Goal: Navigation & Orientation: Find specific page/section

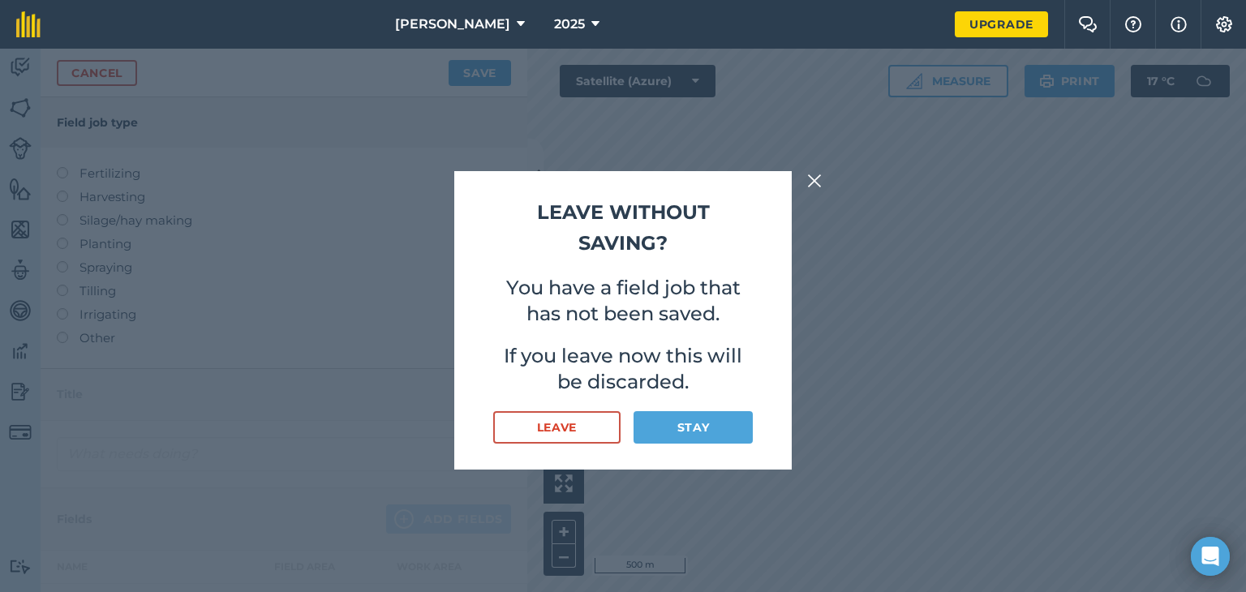
click at [812, 184] on img at bounding box center [814, 180] width 15 height 19
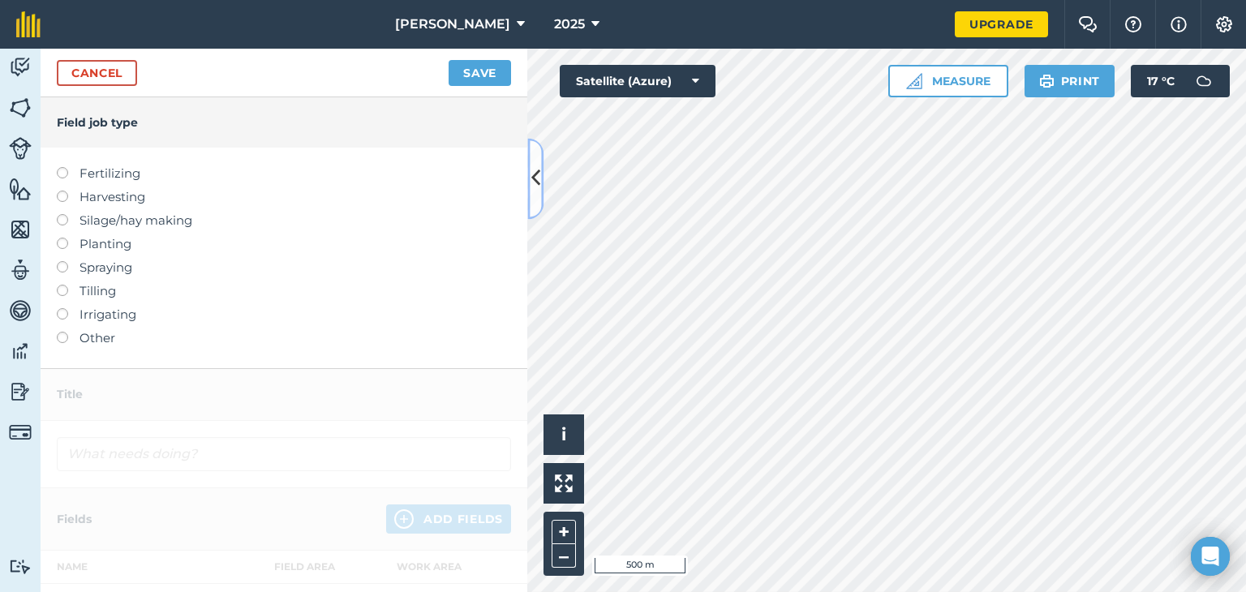
click at [534, 169] on icon at bounding box center [535, 179] width 9 height 28
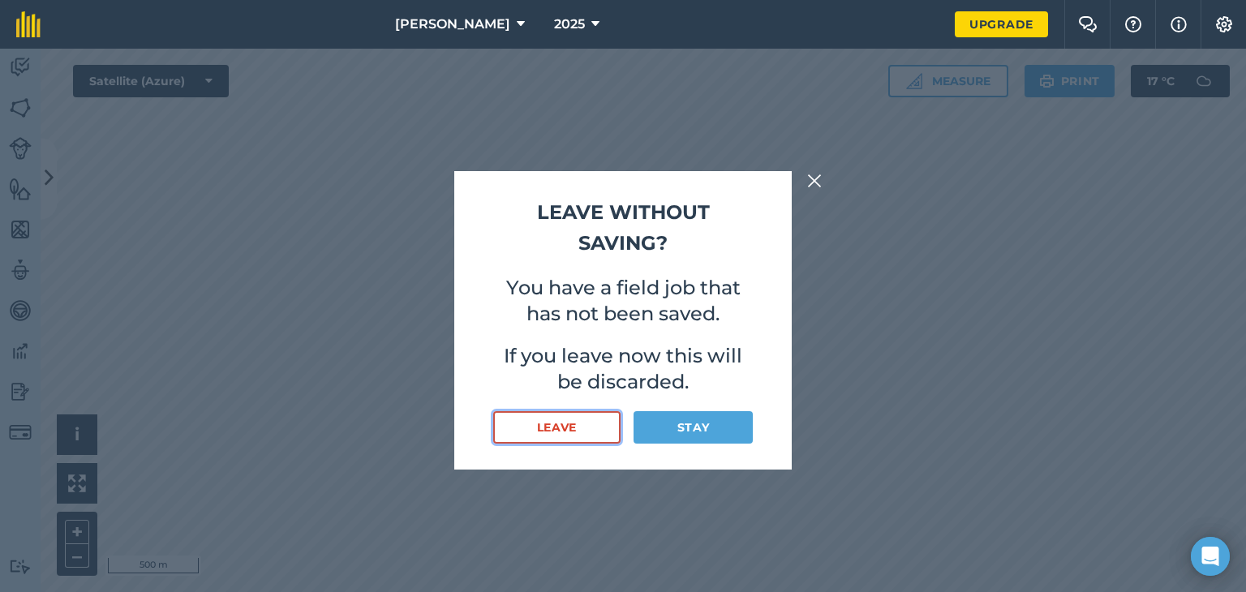
click at [600, 435] on button "Leave" at bounding box center [556, 427] width 127 height 32
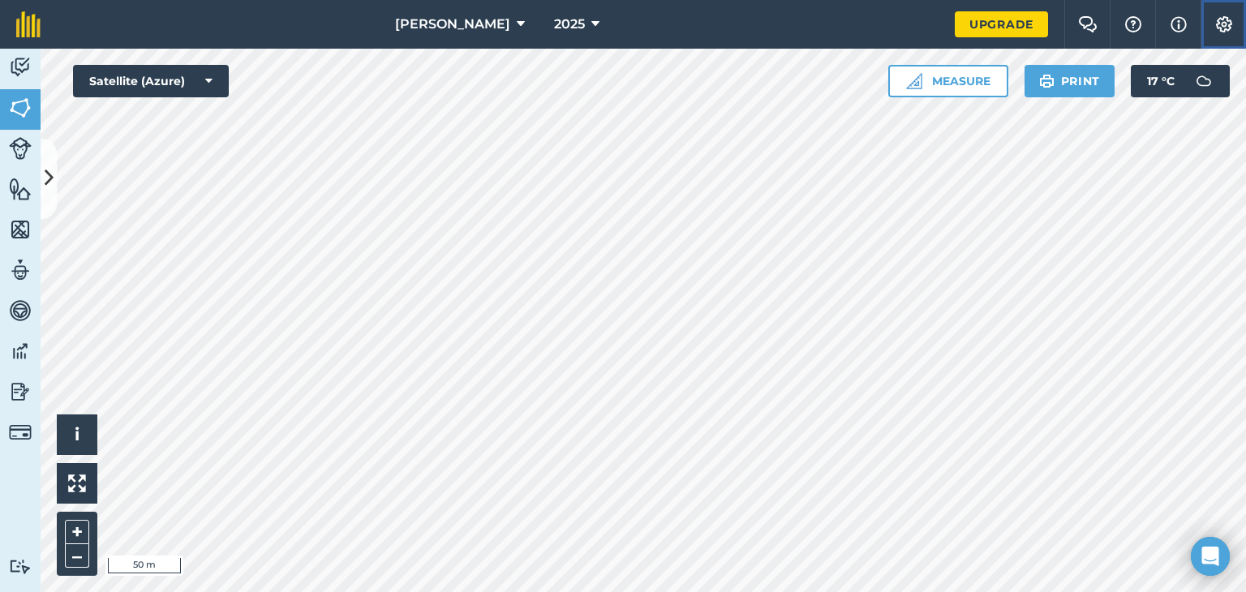
click at [1222, 24] on img at bounding box center [1223, 24] width 19 height 16
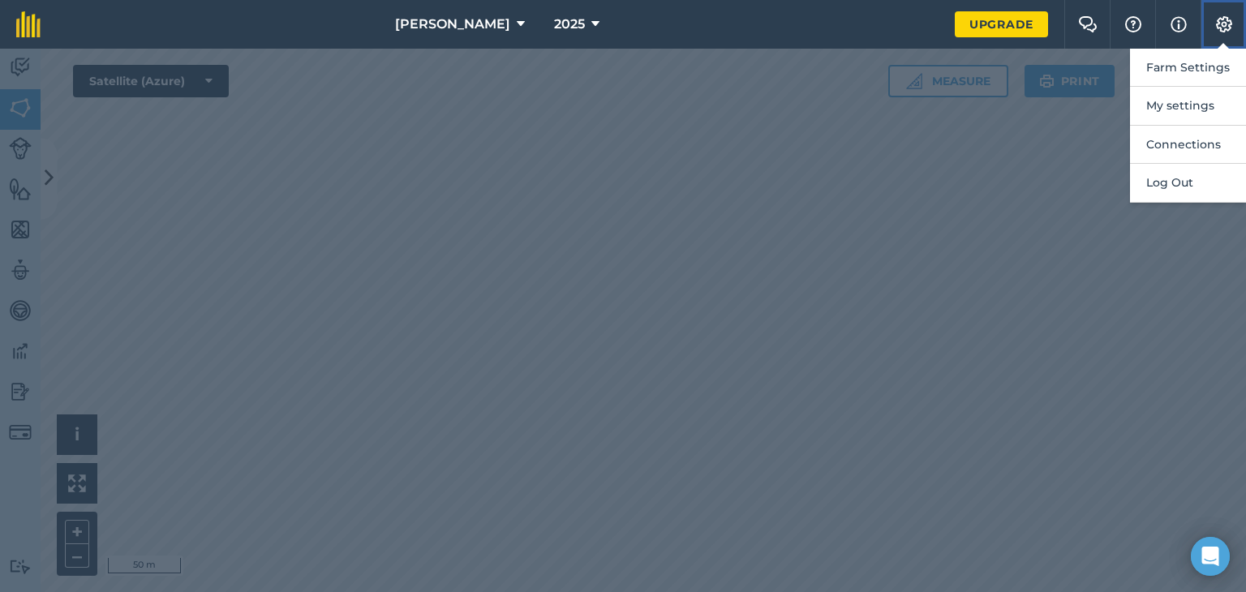
click at [1222, 24] on img at bounding box center [1223, 24] width 19 height 16
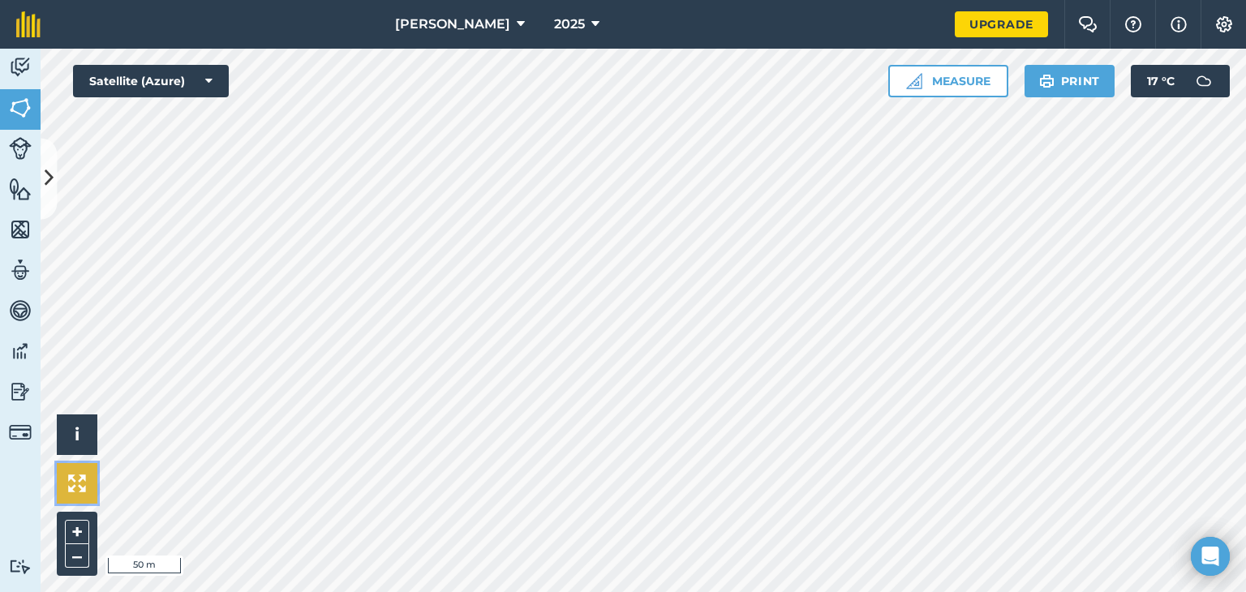
click at [78, 479] on img at bounding box center [77, 483] width 18 height 18
click at [19, 68] on img at bounding box center [20, 67] width 23 height 24
click at [212, 76] on button "Satellite (Azure)" at bounding box center [151, 81] width 156 height 32
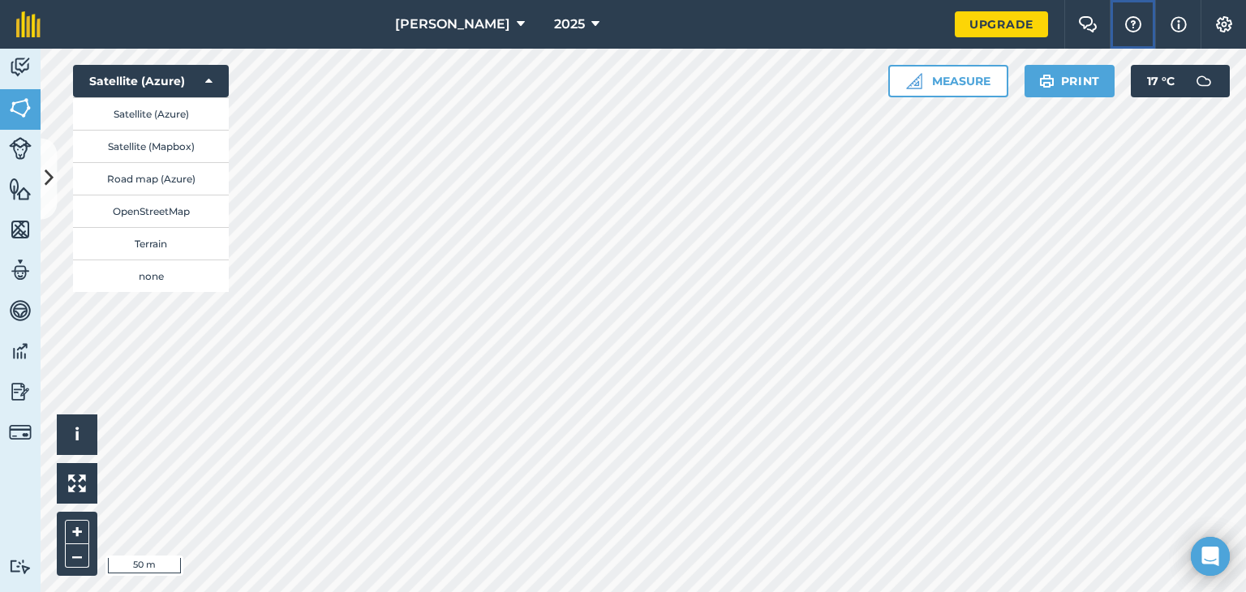
click at [1139, 29] on img at bounding box center [1132, 24] width 19 height 16
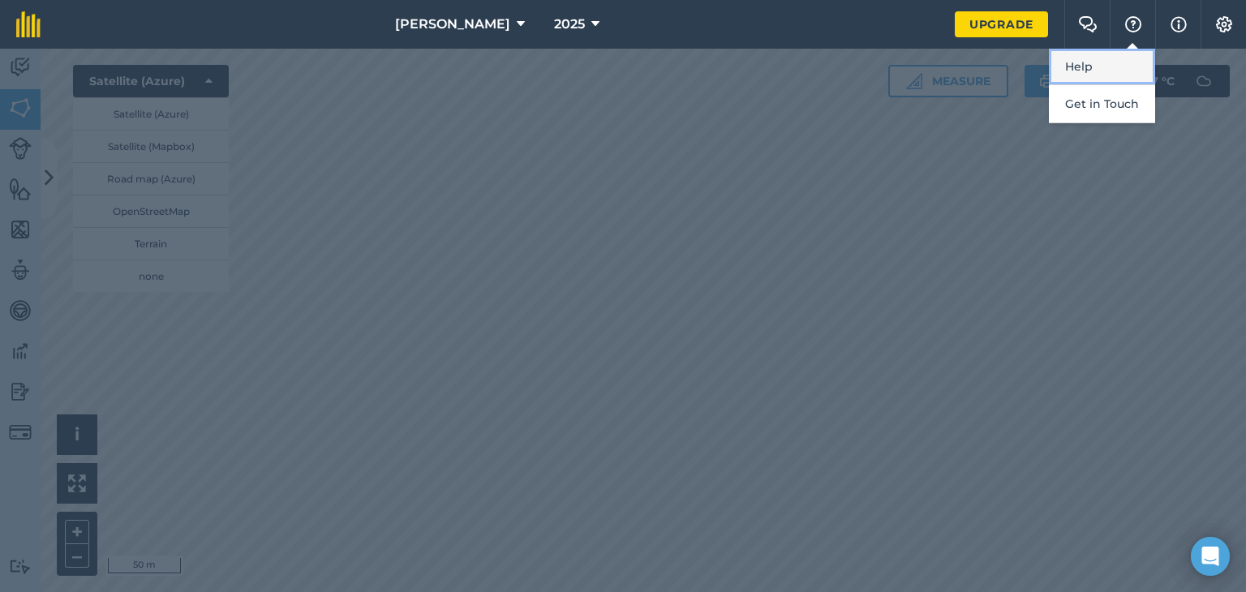
click at [1104, 66] on link "Help" at bounding box center [1102, 67] width 106 height 36
click at [595, 176] on div at bounding box center [623, 320] width 1246 height 543
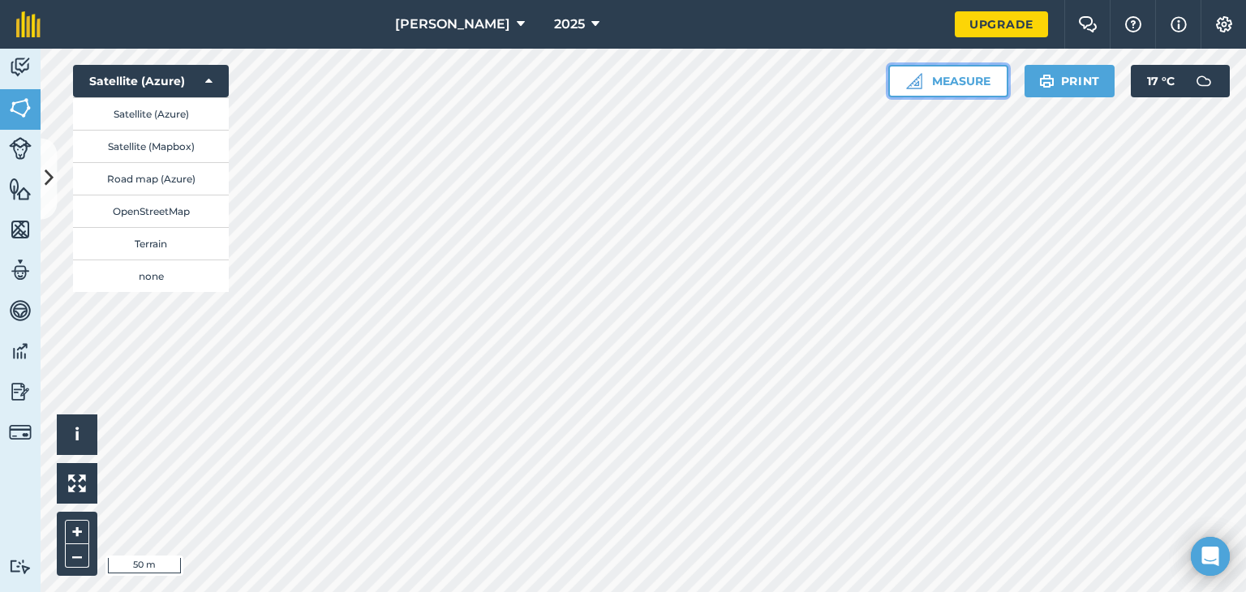
click at [957, 75] on button "Measure" at bounding box center [948, 81] width 120 height 32
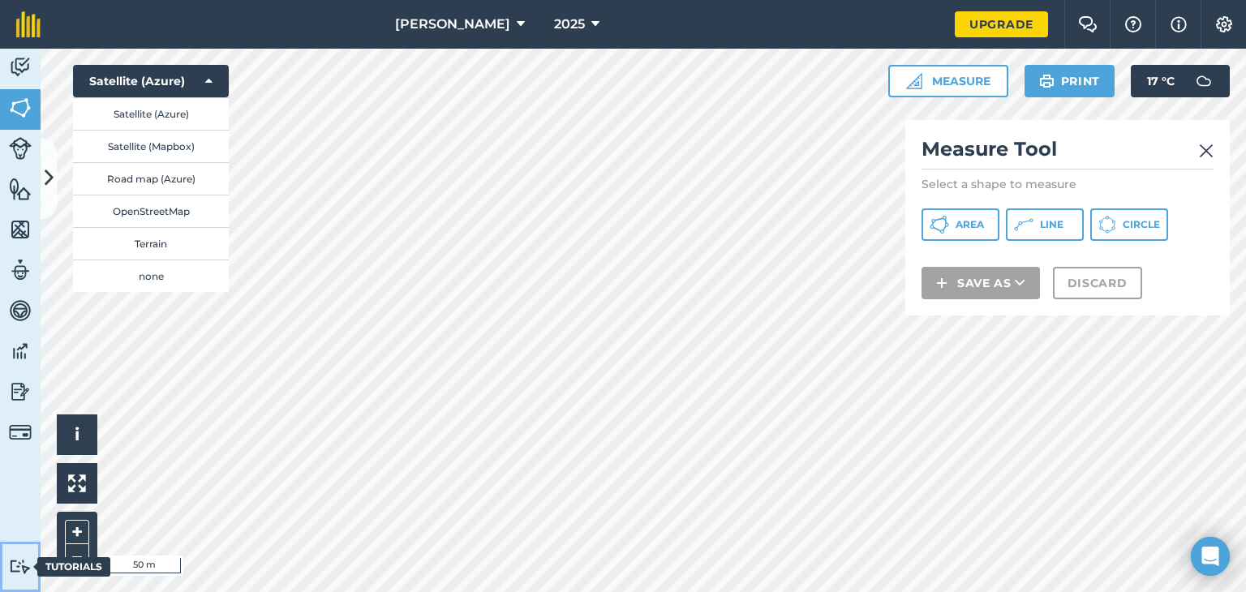
click at [19, 567] on img at bounding box center [20, 566] width 23 height 15
click at [26, 147] on img at bounding box center [20, 148] width 23 height 23
click at [23, 350] on img at bounding box center [20, 351] width 23 height 24
click at [22, 388] on img at bounding box center [20, 392] width 23 height 24
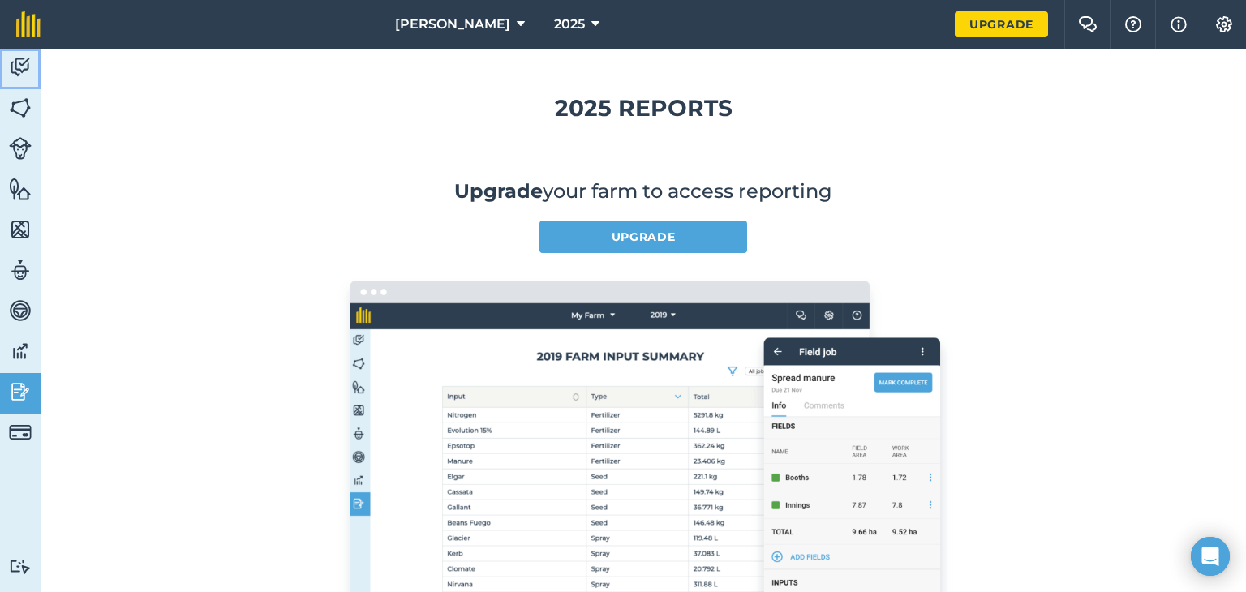
click at [23, 71] on img at bounding box center [20, 67] width 23 height 24
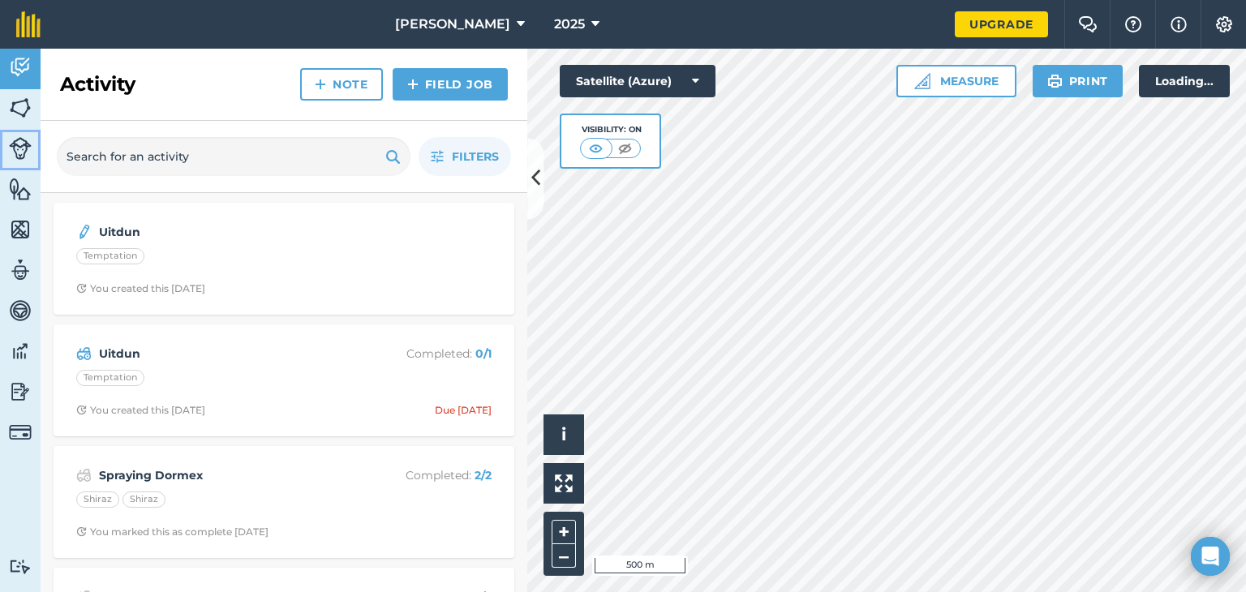
click at [24, 144] on img at bounding box center [20, 148] width 23 height 23
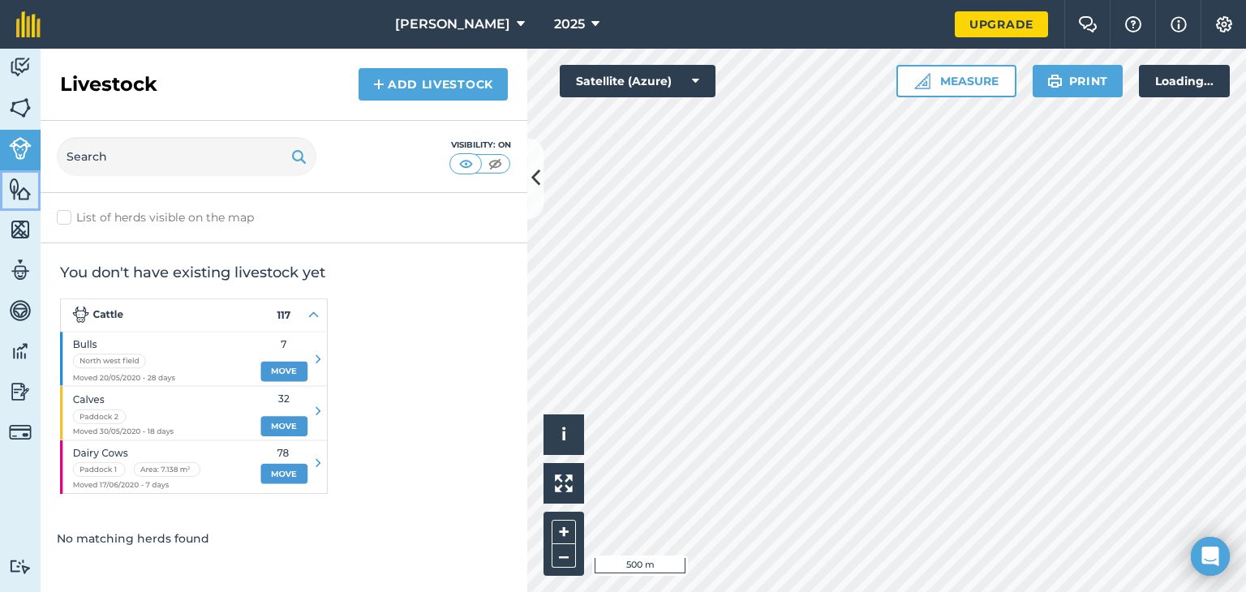
click at [26, 192] on img at bounding box center [20, 189] width 23 height 24
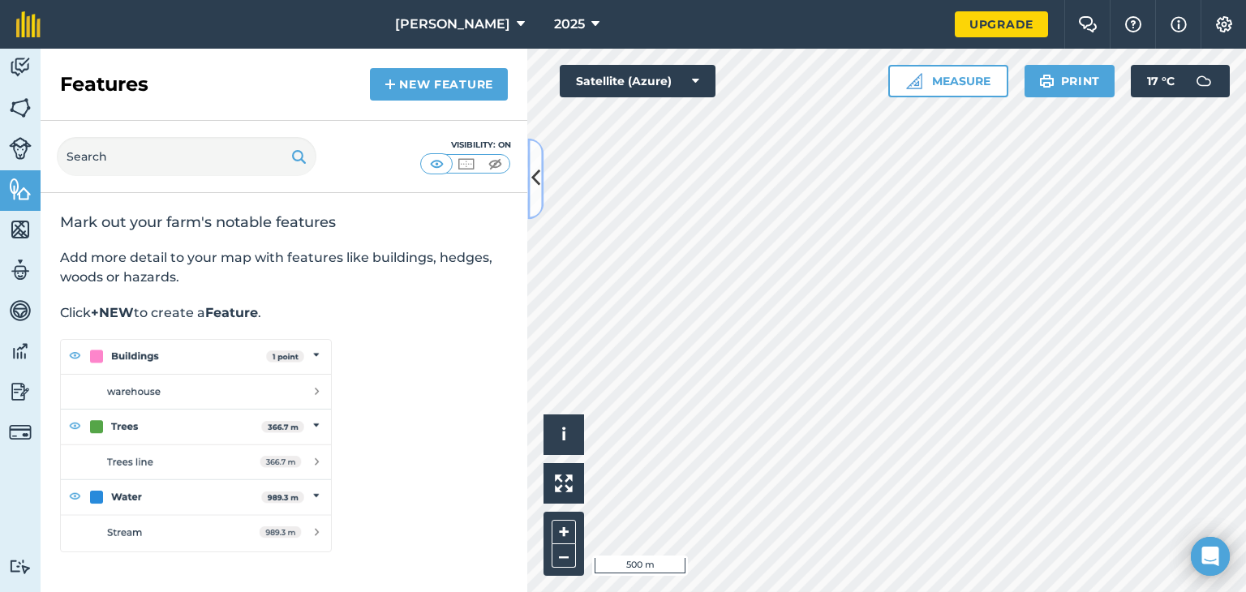
click at [538, 178] on icon at bounding box center [535, 179] width 9 height 28
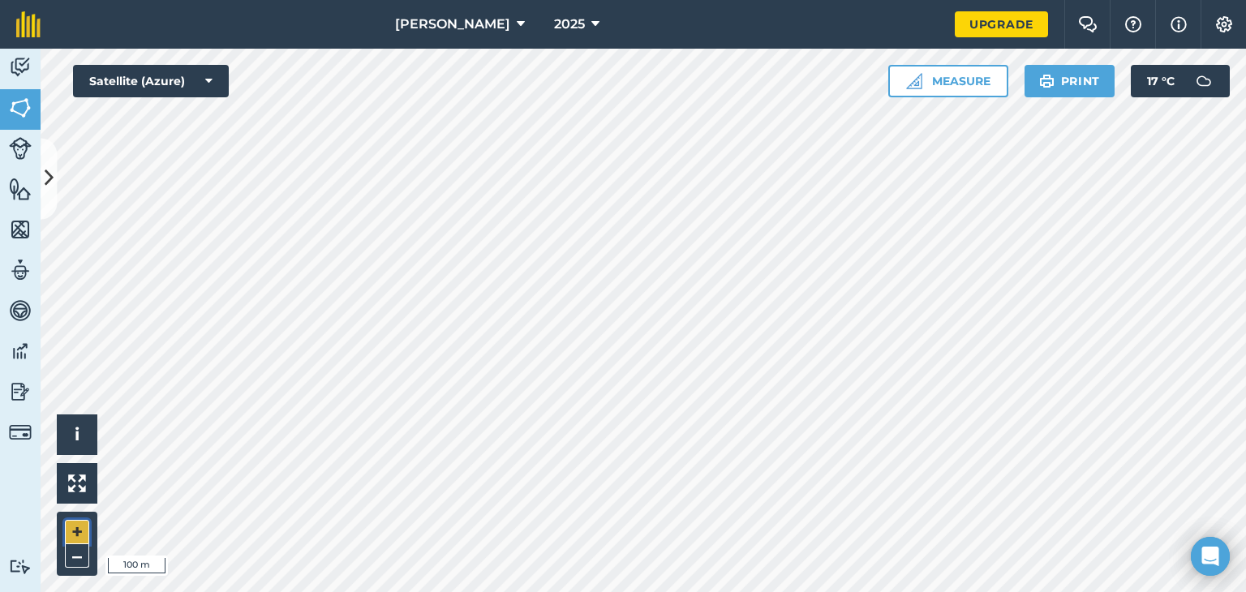
click at [71, 520] on button "+" at bounding box center [77, 532] width 24 height 24
click at [15, 114] on img at bounding box center [20, 108] width 23 height 24
